Goal: Task Accomplishment & Management: Use online tool/utility

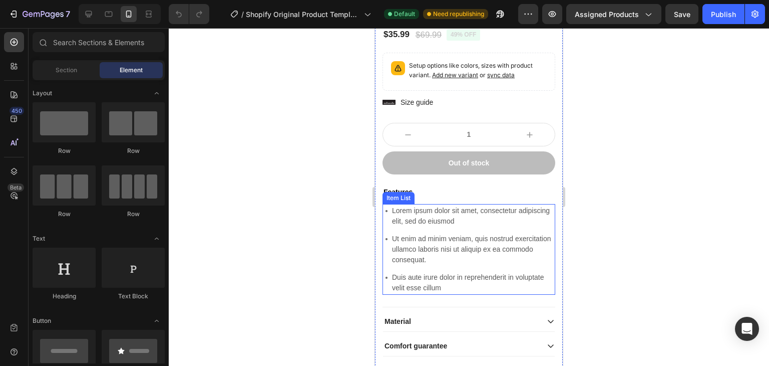
scroll to position [196, 0]
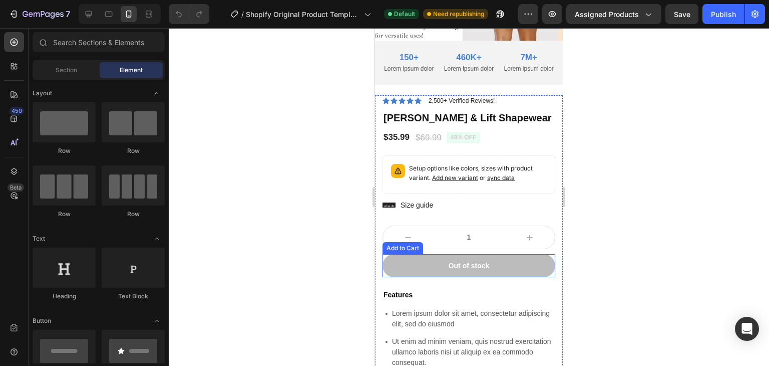
click at [420, 266] on button "Out of stock" at bounding box center [469, 265] width 173 height 23
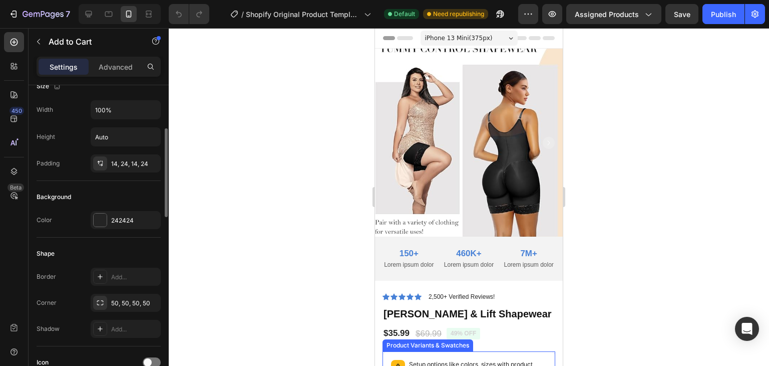
scroll to position [0, 0]
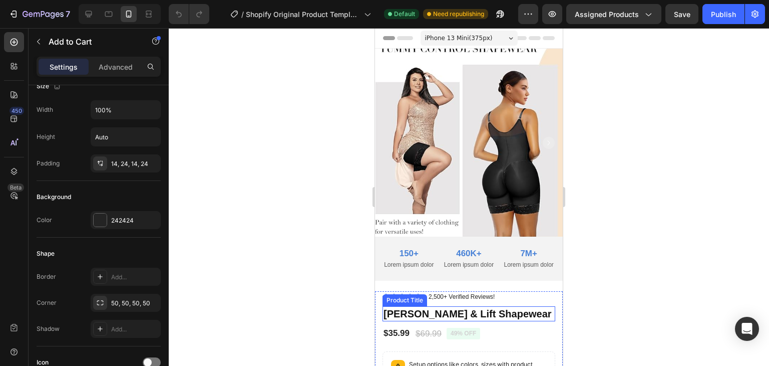
click at [400, 299] on div "Product Title" at bounding box center [405, 299] width 41 height 9
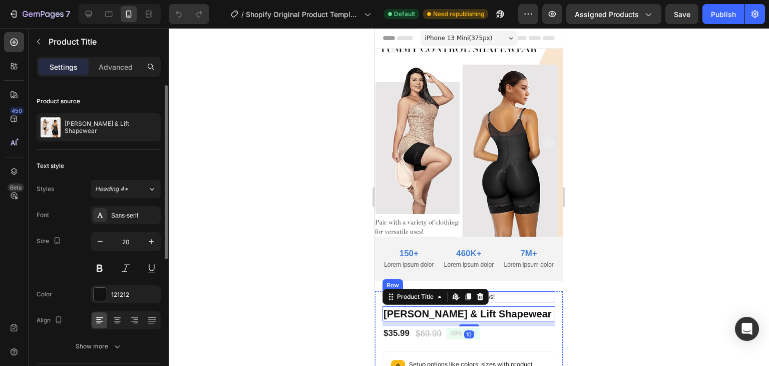
click at [535, 294] on div "Icon Icon Icon Icon Icon Icon List 2,500+ Verified Reviews! Text Block Row" at bounding box center [469, 296] width 173 height 11
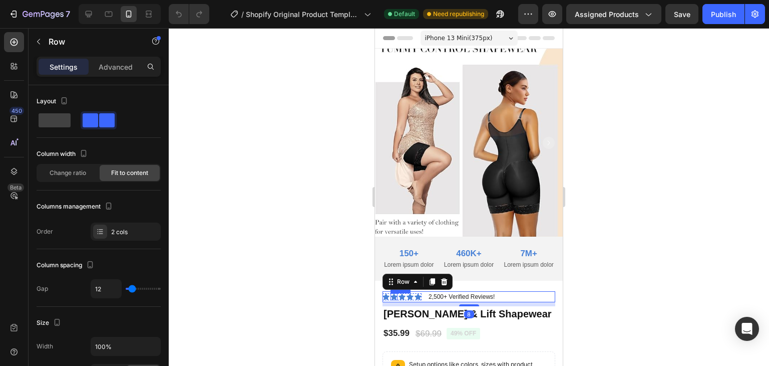
click at [395, 296] on icon at bounding box center [394, 296] width 7 height 7
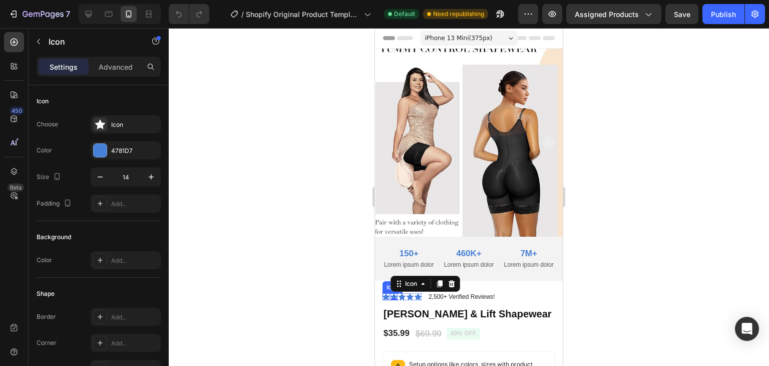
click at [385, 296] on icon at bounding box center [386, 296] width 7 height 7
click at [393, 295] on div "Icon 0" at bounding box center [394, 296] width 7 height 7
click at [387, 295] on icon at bounding box center [386, 296] width 7 height 7
click at [105, 152] on div at bounding box center [100, 150] width 13 height 13
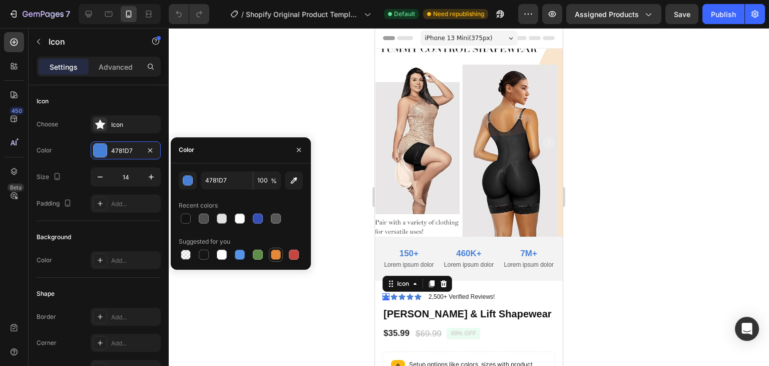
click at [272, 255] on div at bounding box center [276, 254] width 10 height 10
type input "E4893A"
click at [394, 298] on div "Icon 0" at bounding box center [394, 296] width 7 height 7
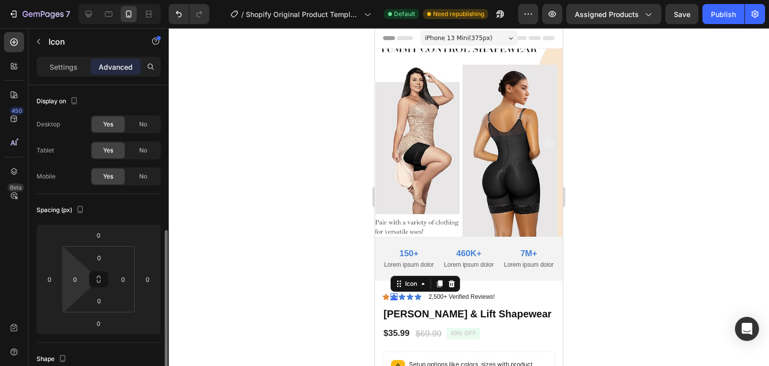
scroll to position [100, 0]
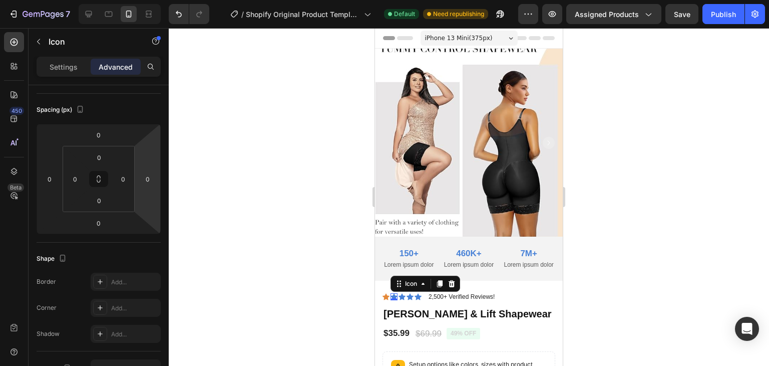
click at [395, 296] on icon at bounding box center [394, 296] width 7 height 7
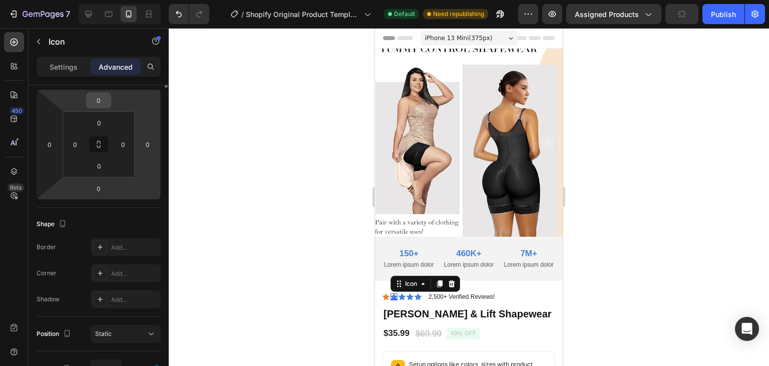
scroll to position [0, 0]
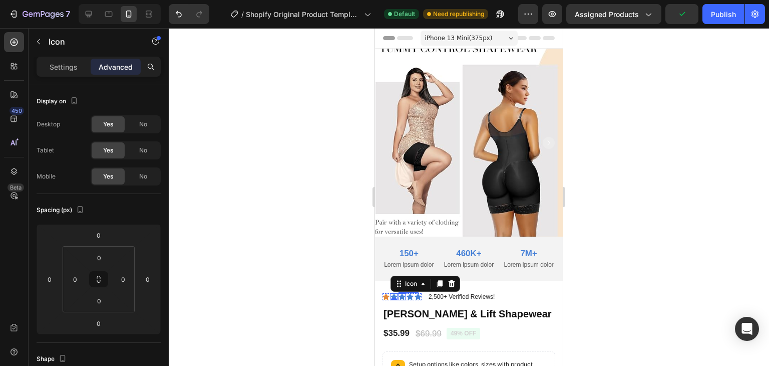
click at [400, 296] on icon at bounding box center [402, 296] width 7 height 7
click at [392, 293] on icon at bounding box center [394, 296] width 7 height 7
click at [385, 296] on icon at bounding box center [386, 296] width 7 height 7
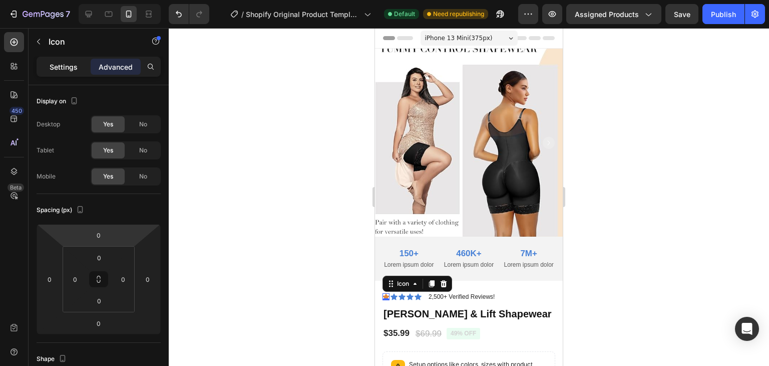
click at [65, 71] on p "Settings" at bounding box center [64, 67] width 28 height 11
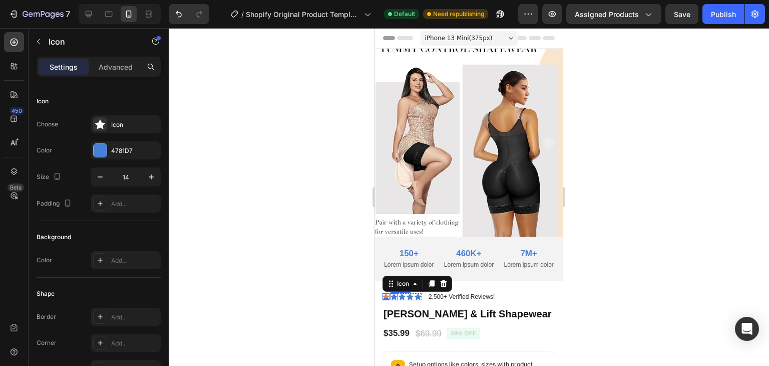
click at [395, 296] on icon at bounding box center [394, 296] width 7 height 7
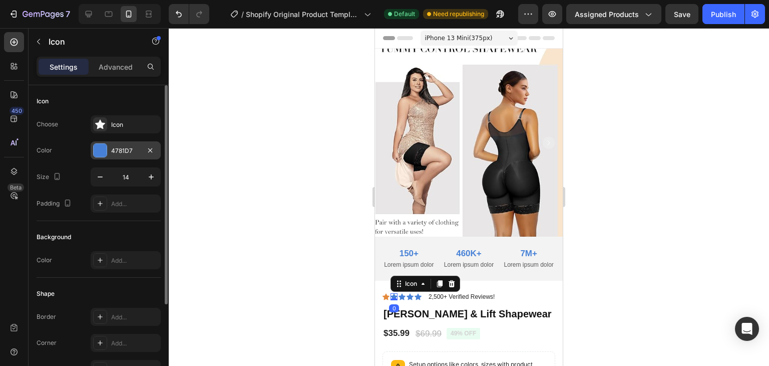
click at [109, 151] on div "4781D7" at bounding box center [126, 150] width 70 height 18
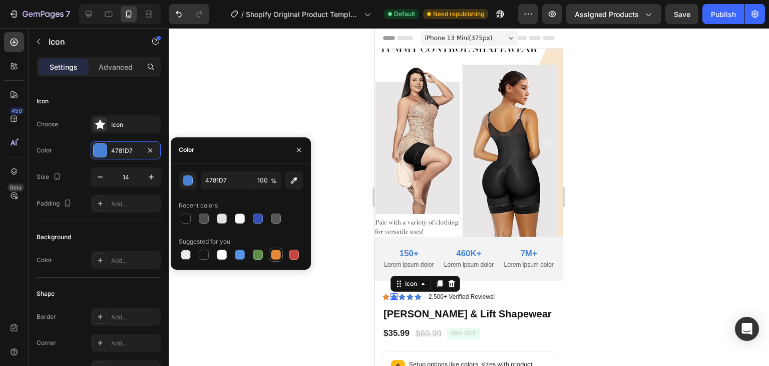
click at [274, 259] on div at bounding box center [276, 254] width 12 height 12
type input "E4893A"
click at [404, 296] on div "Icon" at bounding box center [402, 296] width 7 height 7
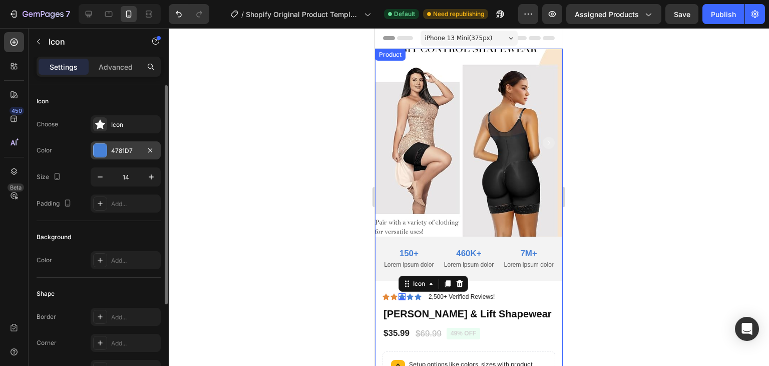
click at [120, 154] on div "4781D7" at bounding box center [125, 150] width 29 height 9
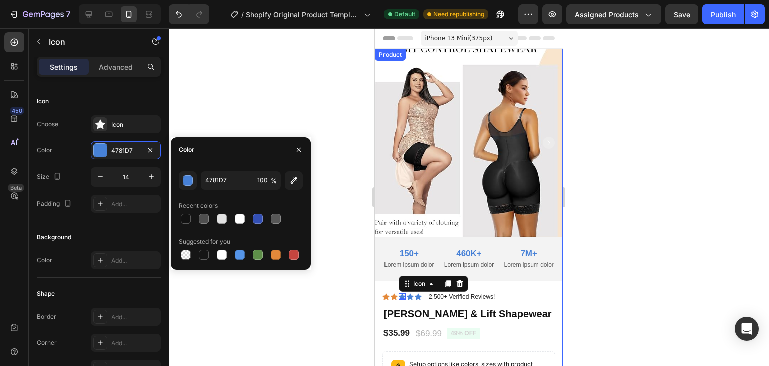
drag, startPoint x: 273, startPoint y: 255, endPoint x: 301, endPoint y: 254, distance: 28.1
click at [273, 255] on div at bounding box center [276, 254] width 10 height 10
type input "E4893A"
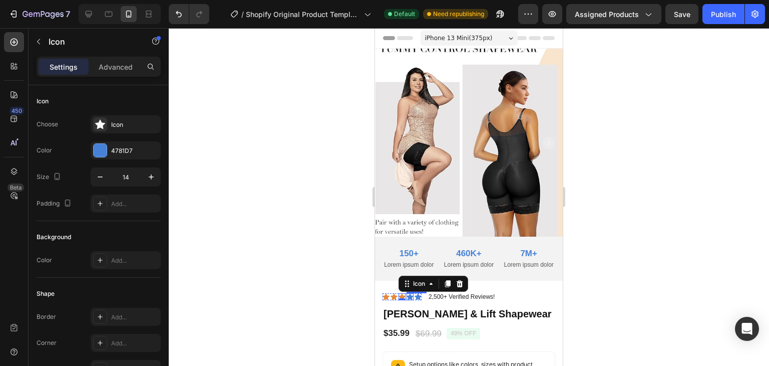
click at [409, 296] on icon at bounding box center [410, 296] width 7 height 7
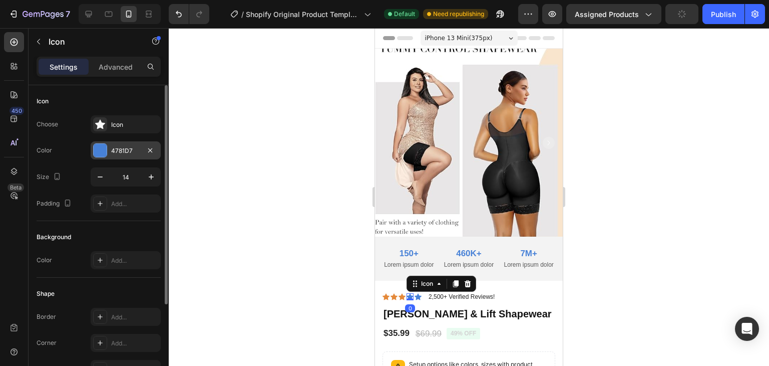
click at [121, 148] on div "4781D7" at bounding box center [125, 150] width 29 height 9
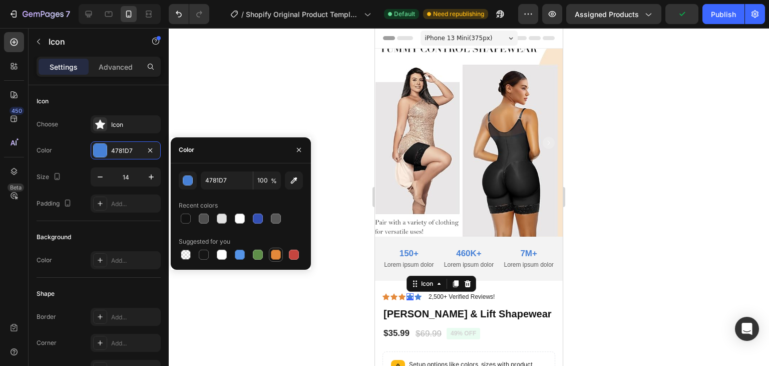
click at [272, 259] on div at bounding box center [276, 254] width 12 height 12
type input "E4893A"
click at [348, 281] on div at bounding box center [469, 196] width 600 height 337
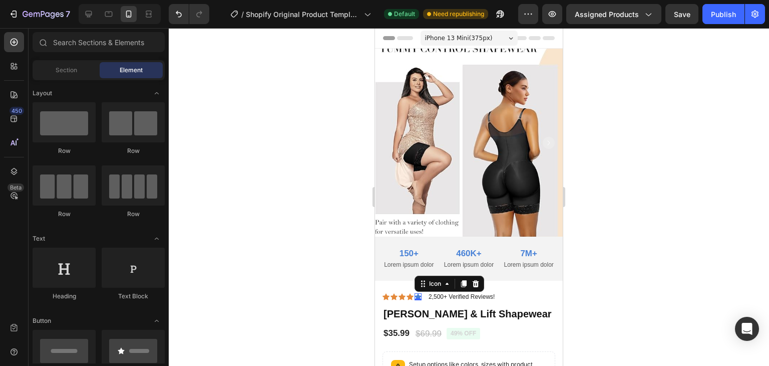
click at [419, 294] on icon at bounding box center [418, 296] width 7 height 7
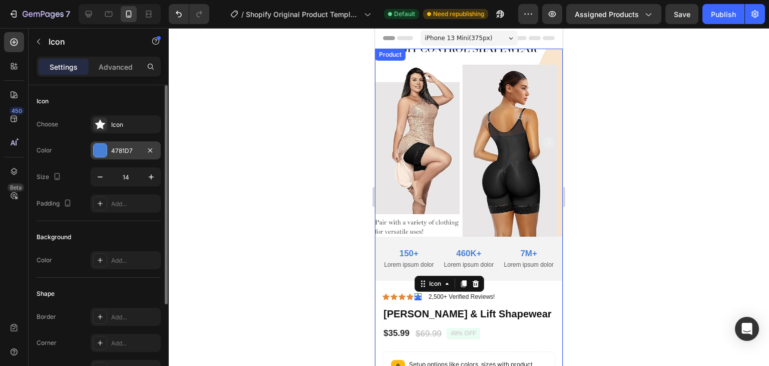
click at [109, 153] on div "4781D7" at bounding box center [126, 150] width 70 height 18
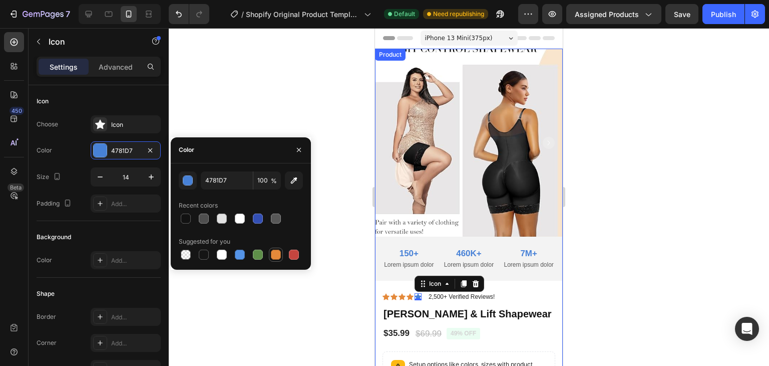
click at [274, 254] on div at bounding box center [276, 254] width 10 height 10
type input "E4893A"
click at [450, 140] on img at bounding box center [469, 143] width 188 height 188
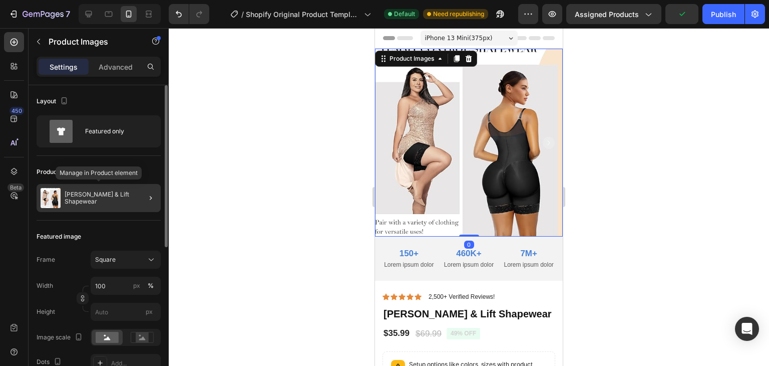
click at [111, 199] on p "[PERSON_NAME] & Lift Shapewear" at bounding box center [111, 198] width 92 height 14
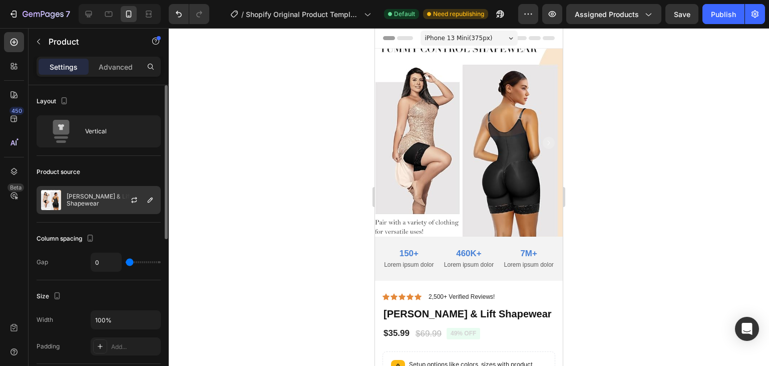
click at [87, 195] on div "[PERSON_NAME] & Lift Shapewear" at bounding box center [99, 200] width 124 height 28
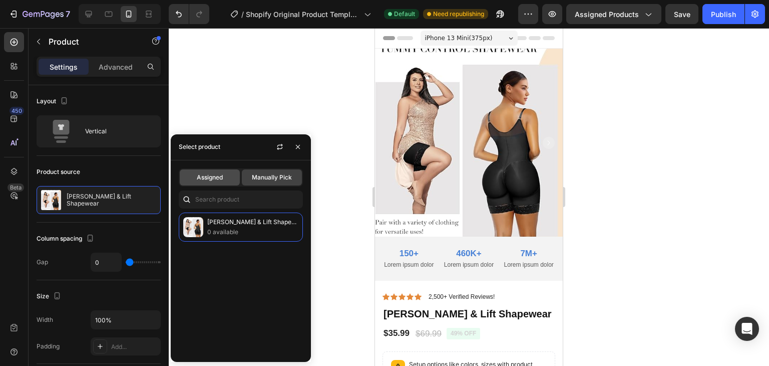
click at [220, 175] on span "Assigned" at bounding box center [210, 177] width 26 height 9
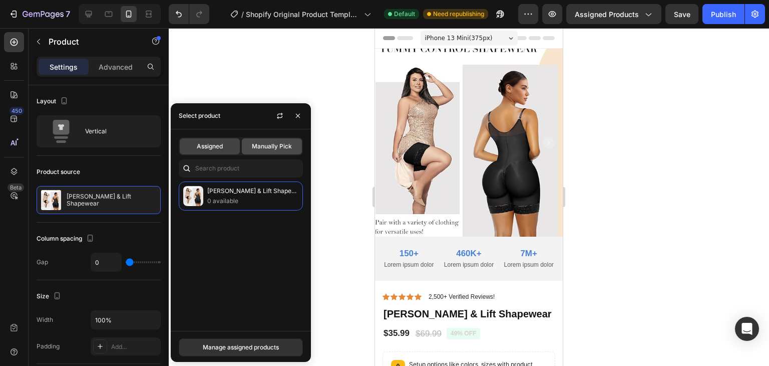
click at [258, 145] on span "Manually Pick" at bounding box center [272, 146] width 40 height 9
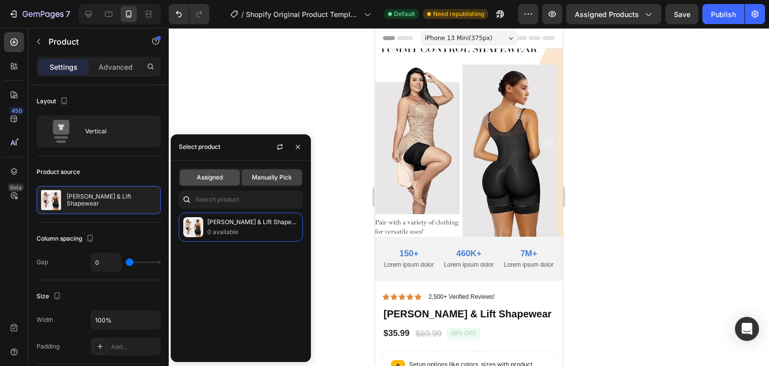
click at [206, 173] on span "Assigned" at bounding box center [210, 177] width 26 height 9
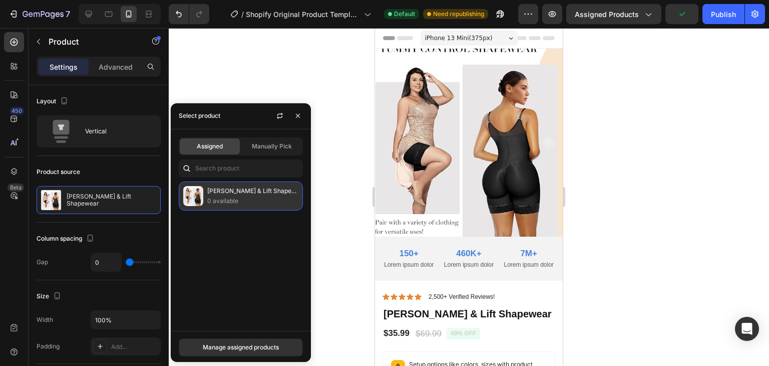
click at [220, 203] on p "0 available" at bounding box center [252, 201] width 91 height 10
drag, startPoint x: 298, startPoint y: 113, endPoint x: 300, endPoint y: 121, distance: 8.4
click at [298, 113] on icon "button" at bounding box center [298, 116] width 8 height 8
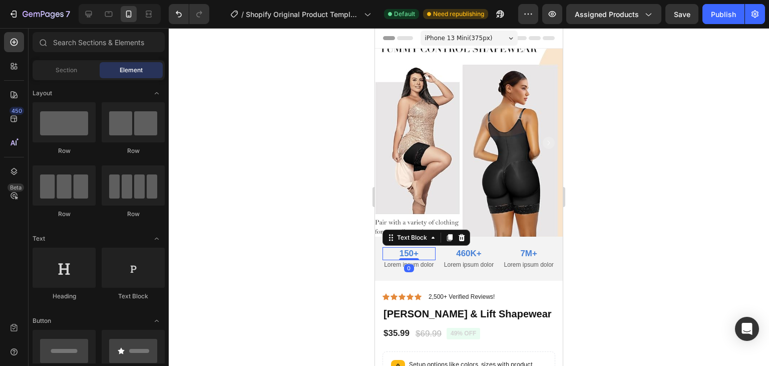
click at [405, 248] on p "150+" at bounding box center [409, 253] width 51 height 11
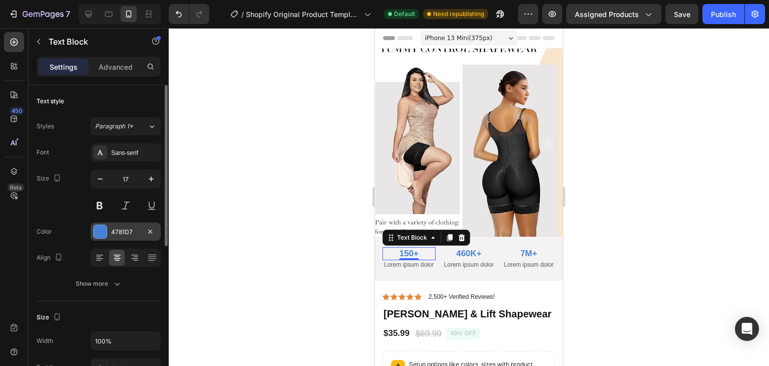
click at [118, 230] on div "4781D7" at bounding box center [125, 231] width 29 height 9
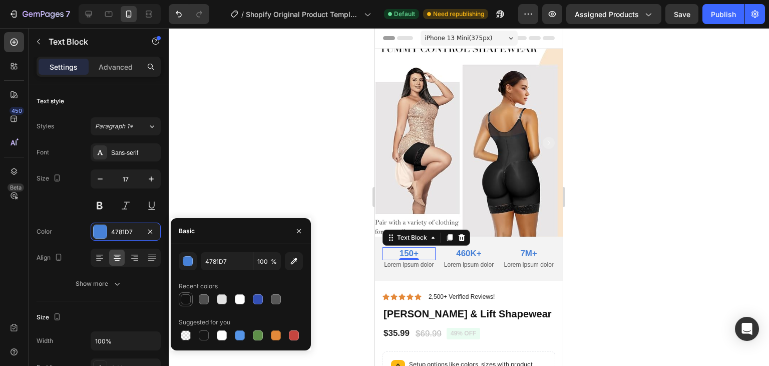
click at [184, 300] on div at bounding box center [186, 299] width 10 height 10
type input "121212"
click at [467, 248] on p "460K+" at bounding box center [469, 253] width 51 height 11
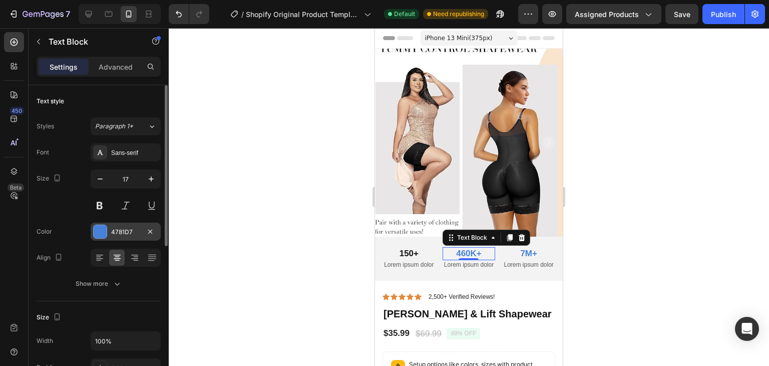
click at [123, 235] on div "4781D7" at bounding box center [125, 231] width 29 height 9
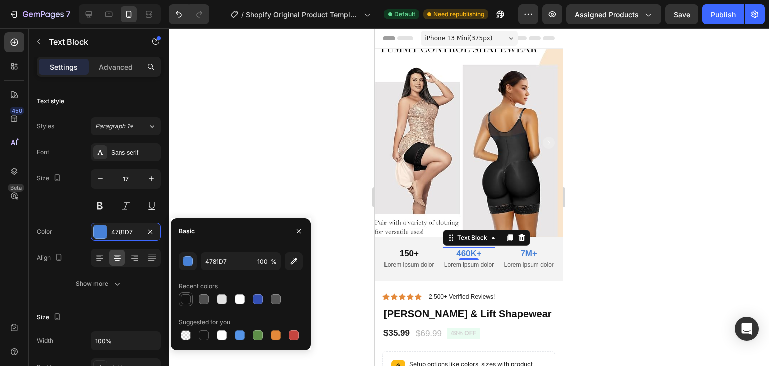
click at [181, 296] on div at bounding box center [186, 299] width 10 height 10
type input "121212"
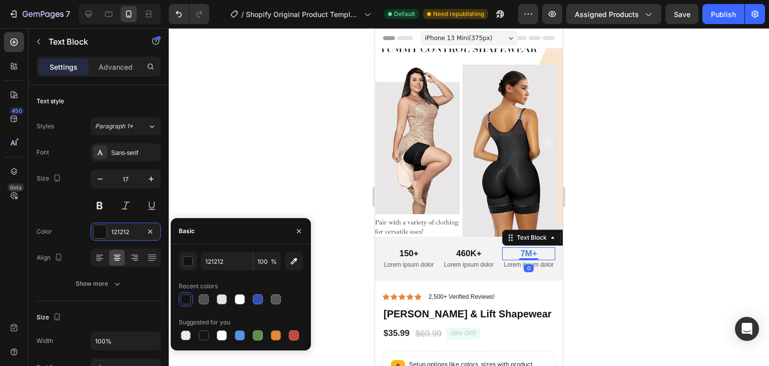
click at [523, 248] on p "7M+" at bounding box center [528, 253] width 51 height 11
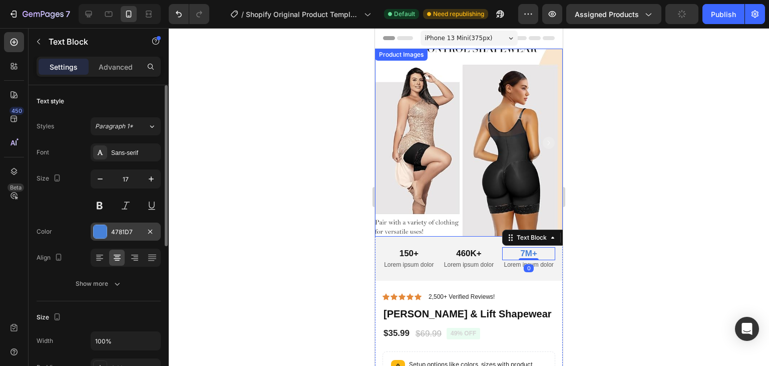
click at [128, 234] on div "4781D7" at bounding box center [125, 231] width 29 height 9
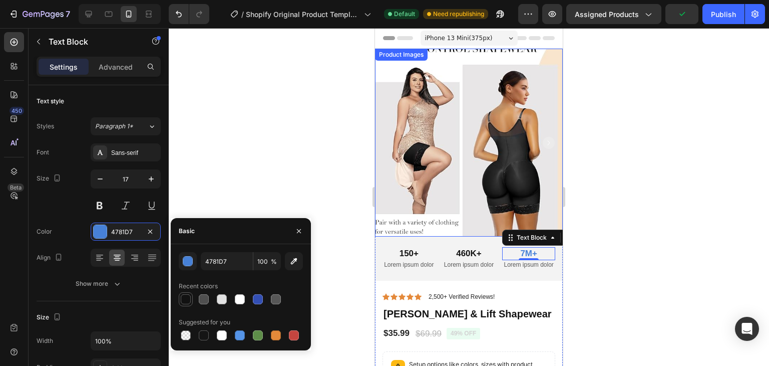
click at [184, 302] on div at bounding box center [186, 299] width 10 height 10
type input "121212"
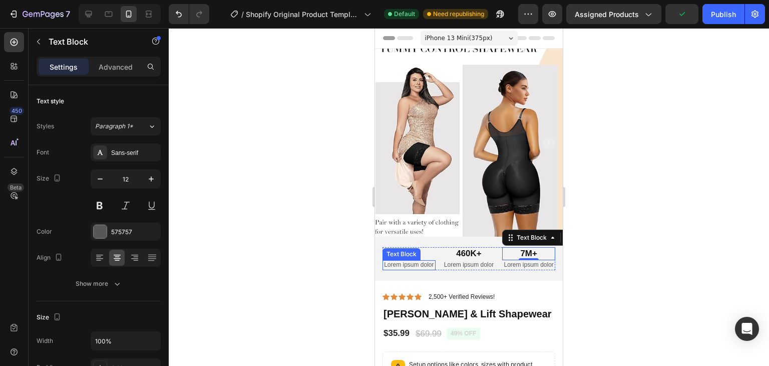
click at [405, 261] on p "Lorem ipsum dolor" at bounding box center [409, 265] width 51 height 8
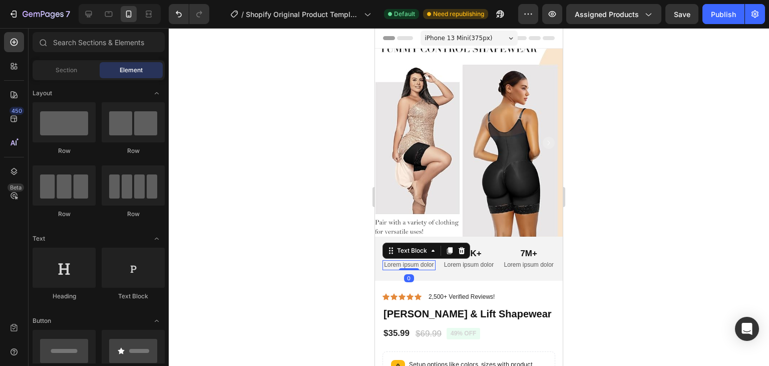
click at [414, 261] on p "Lorem ipsum dolor" at bounding box center [409, 265] width 51 height 8
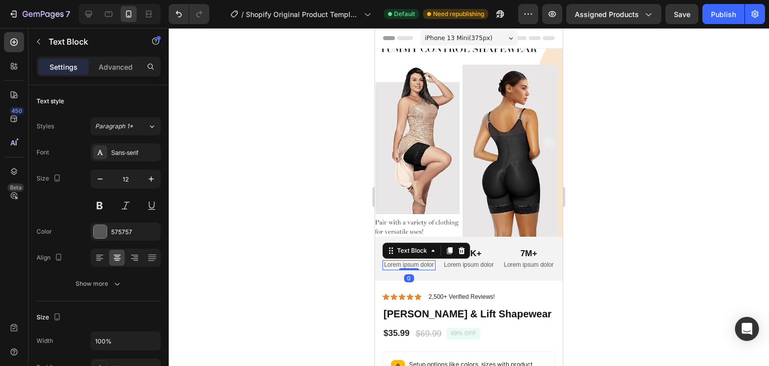
click at [402, 260] on div "Lorem ipsum dolor" at bounding box center [409, 265] width 53 height 10
click at [407, 261] on p "Lorem ipsum dolor" at bounding box center [409, 265] width 51 height 8
click at [396, 261] on p "Lorem ipsum dolor" at bounding box center [409, 265] width 51 height 8
click at [419, 261] on p "Lorem ipsum dolor" at bounding box center [409, 265] width 51 height 8
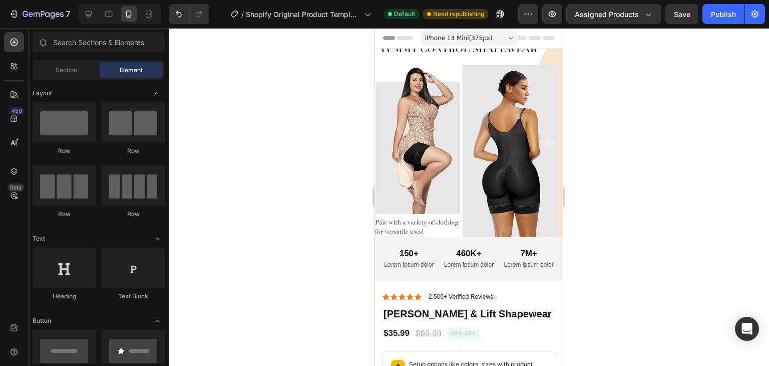
drag, startPoint x: 557, startPoint y: 112, endPoint x: 938, endPoint y: 91, distance: 381.1
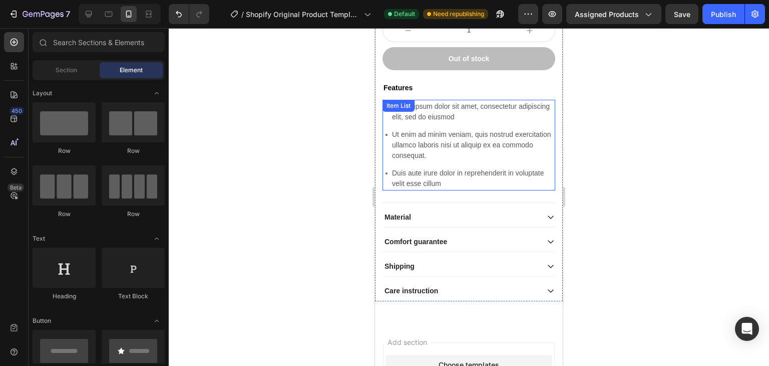
scroll to position [396, 0]
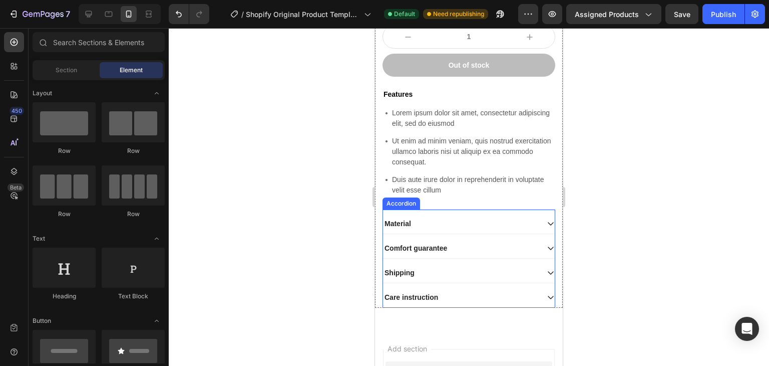
click at [547, 226] on icon at bounding box center [551, 223] width 8 height 8
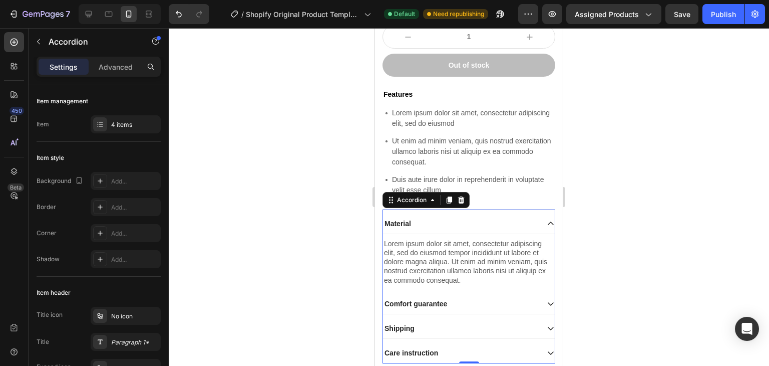
click at [547, 219] on icon at bounding box center [551, 223] width 8 height 8
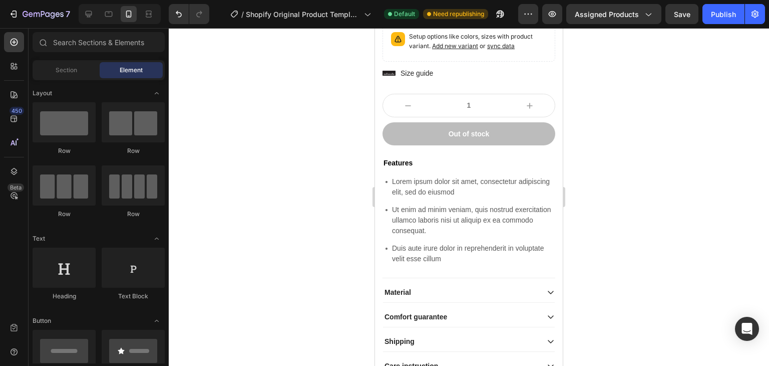
scroll to position [496, 0]
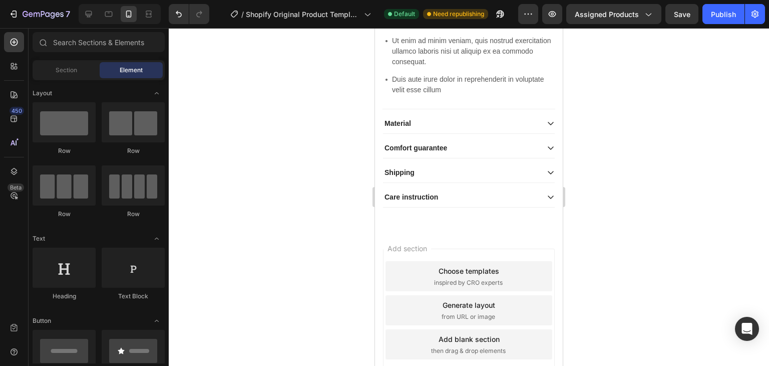
drag, startPoint x: 561, startPoint y: 58, endPoint x: 942, endPoint y: 315, distance: 459.5
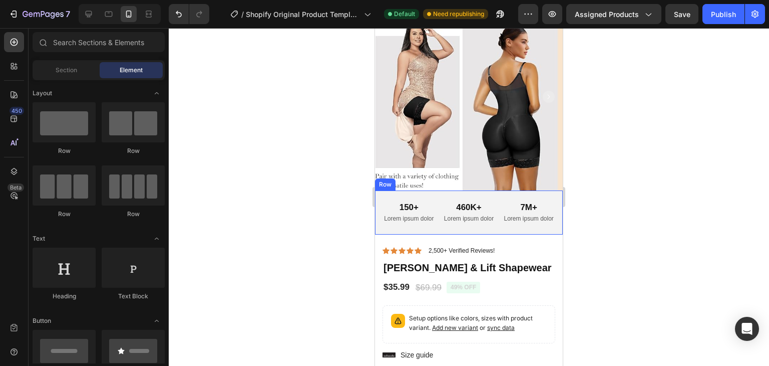
scroll to position [50, 0]
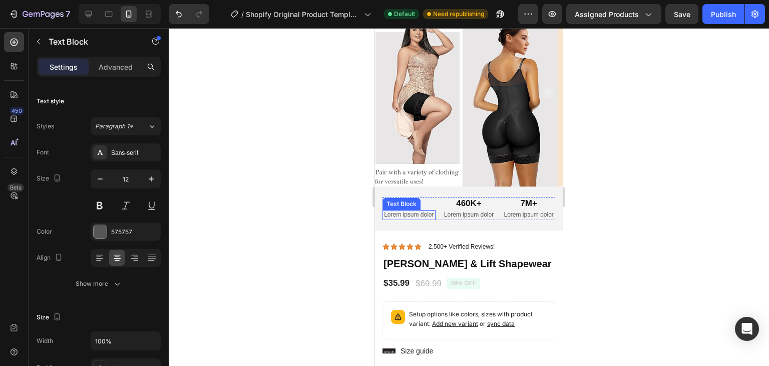
click at [405, 211] on p "Lorem ipsum dolor" at bounding box center [409, 215] width 51 height 8
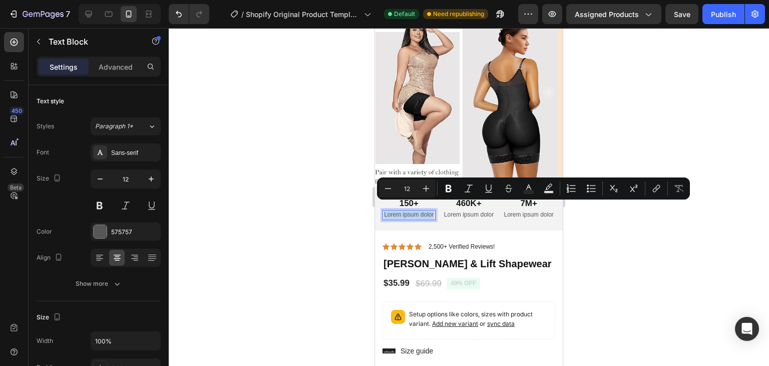
drag, startPoint x: 391, startPoint y: 207, endPoint x: 423, endPoint y: 215, distance: 33.0
click at [605, 85] on div at bounding box center [469, 196] width 600 height 337
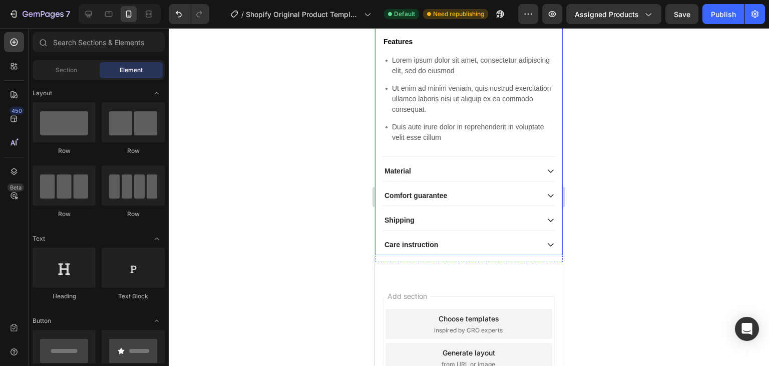
scroll to position [446, 0]
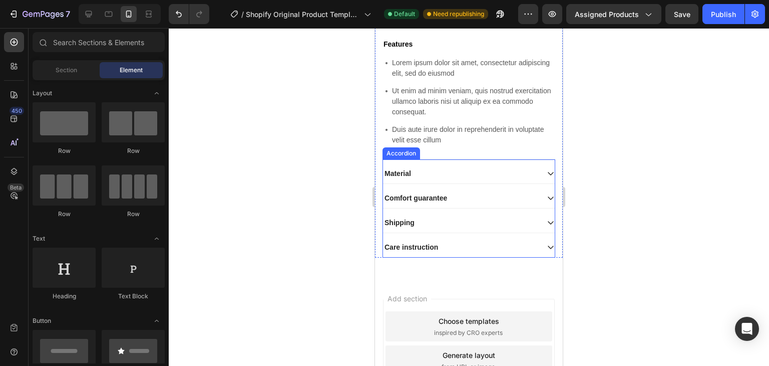
click at [507, 219] on div "Shipping" at bounding box center [461, 222] width 156 height 12
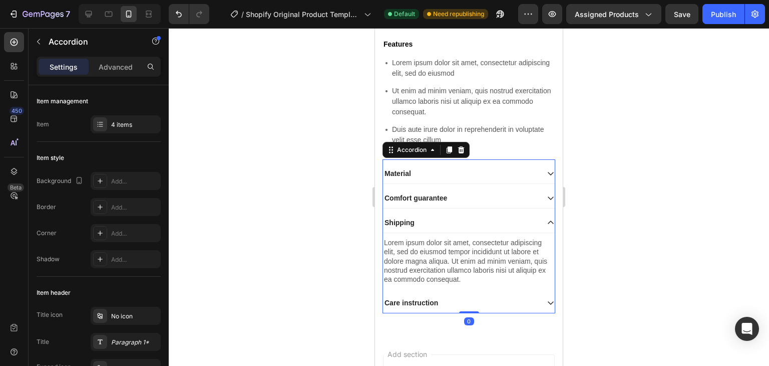
click at [517, 298] on div "Care instruction" at bounding box center [461, 302] width 156 height 12
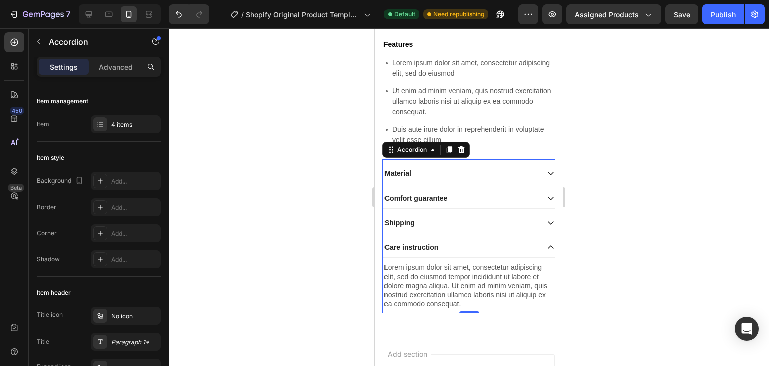
click at [517, 238] on div "Care instruction" at bounding box center [469, 247] width 172 height 21
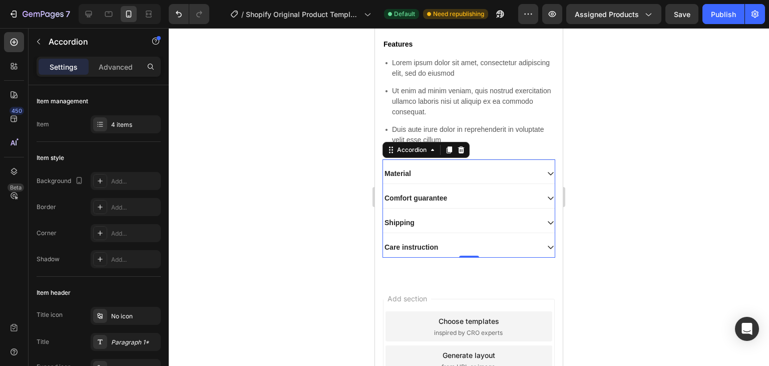
click at [505, 171] on div "Material" at bounding box center [461, 173] width 156 height 12
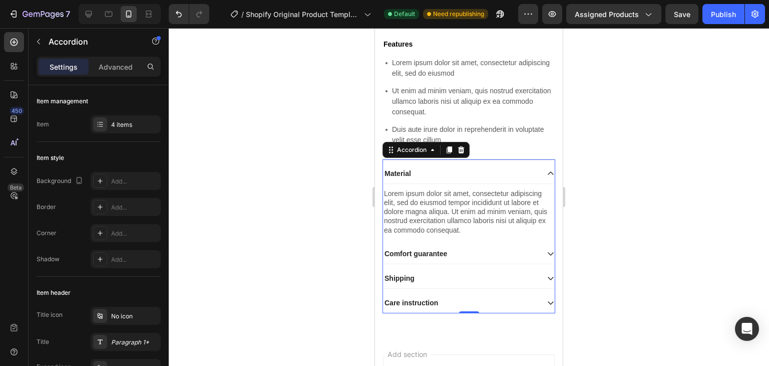
click at [512, 247] on div "Comfort guarantee" at bounding box center [461, 253] width 156 height 12
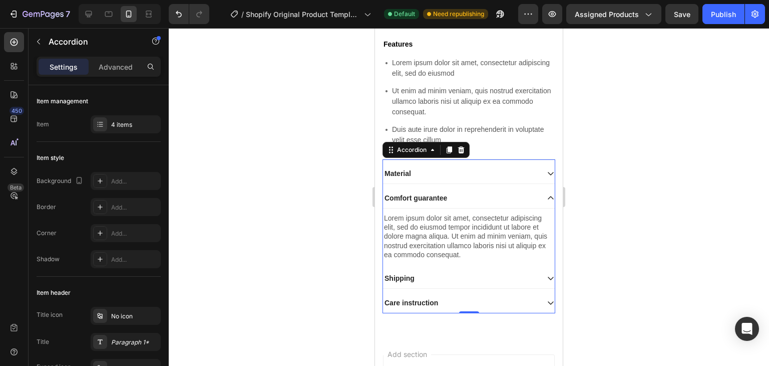
drag, startPoint x: 513, startPoint y: 268, endPoint x: 517, endPoint y: 274, distance: 7.0
click at [514, 269] on div "Shipping" at bounding box center [469, 278] width 172 height 21
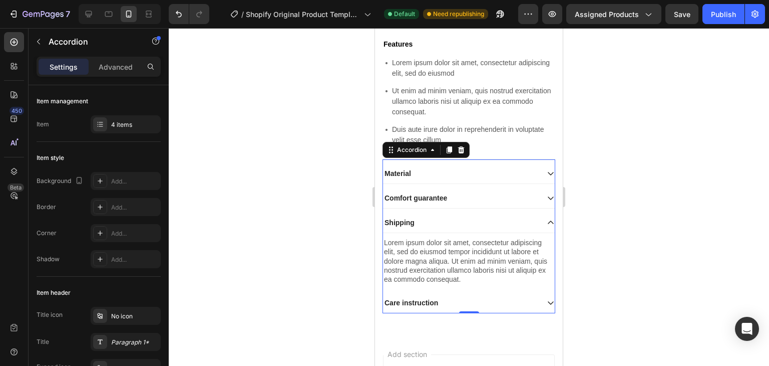
click at [522, 292] on div "Care instruction" at bounding box center [469, 302] width 172 height 21
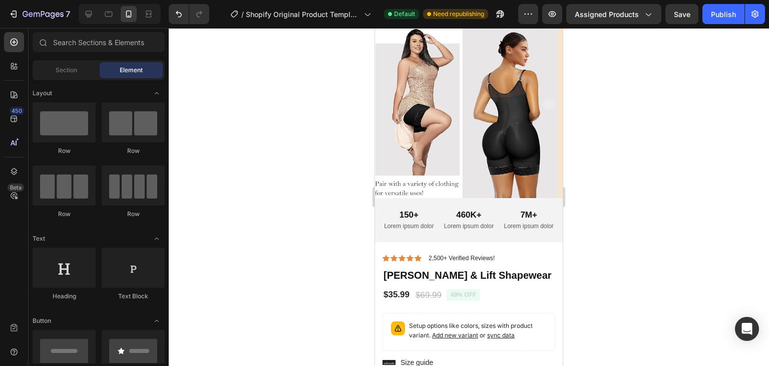
scroll to position [0, 0]
